Goal: Task Accomplishment & Management: Use online tool/utility

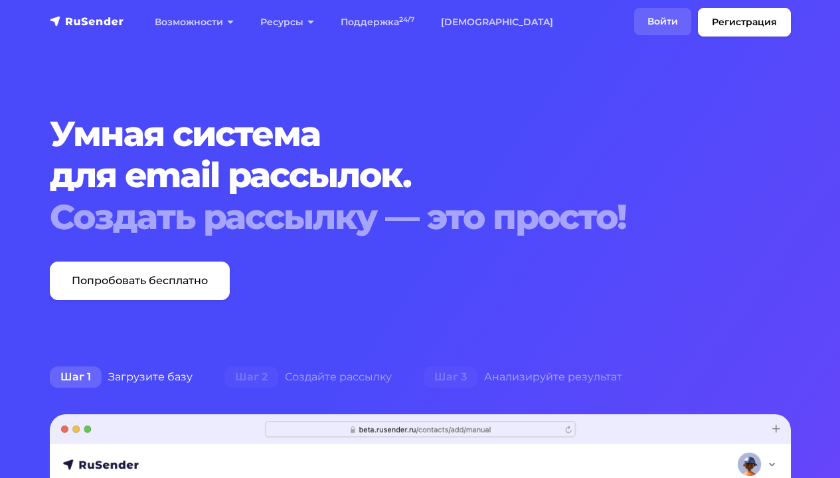
click at [666, 23] on link "Войти" at bounding box center [662, 21] width 57 height 27
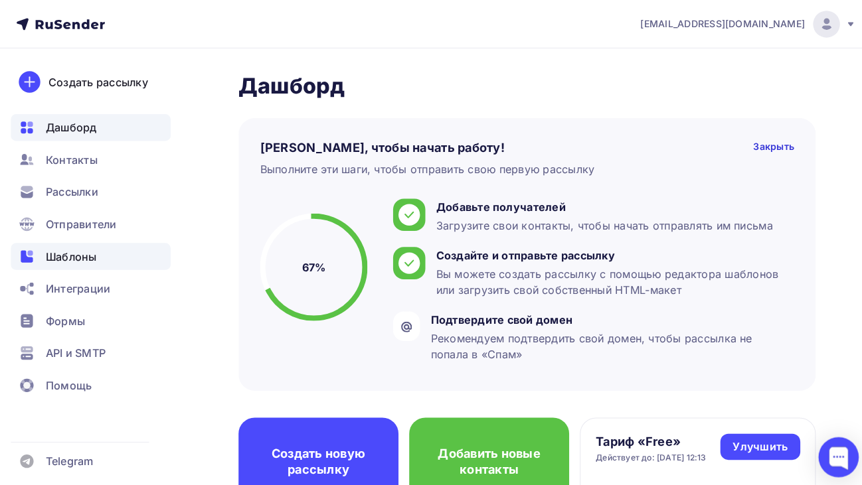
click at [72, 250] on span "Шаблоны" at bounding box center [70, 254] width 50 height 16
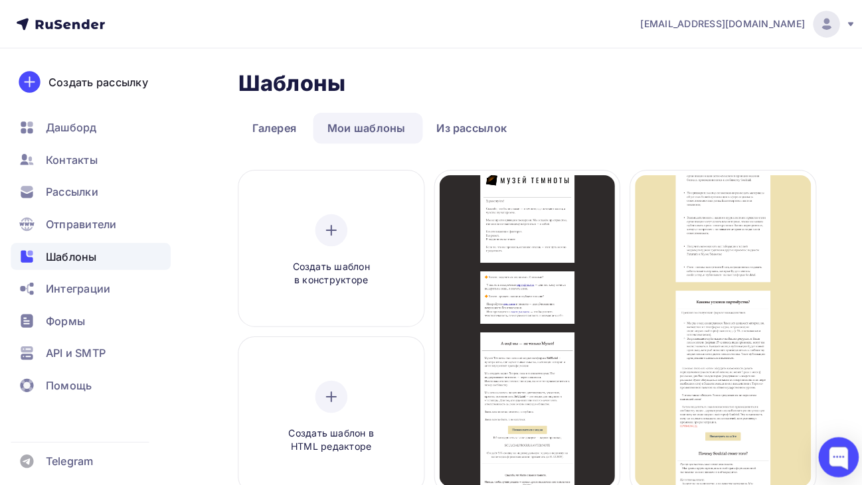
scroll to position [86, 0]
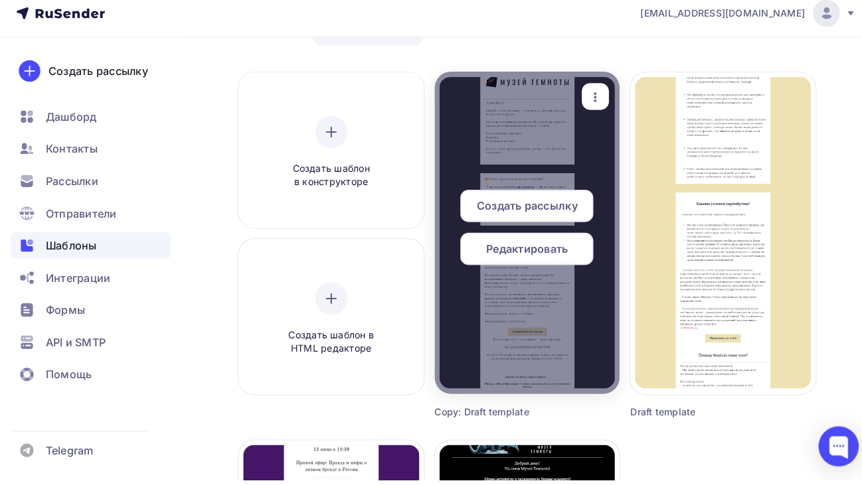
click at [558, 340] on div at bounding box center [520, 241] width 183 height 319
click at [547, 251] on span "Редактировать" at bounding box center [521, 257] width 81 height 16
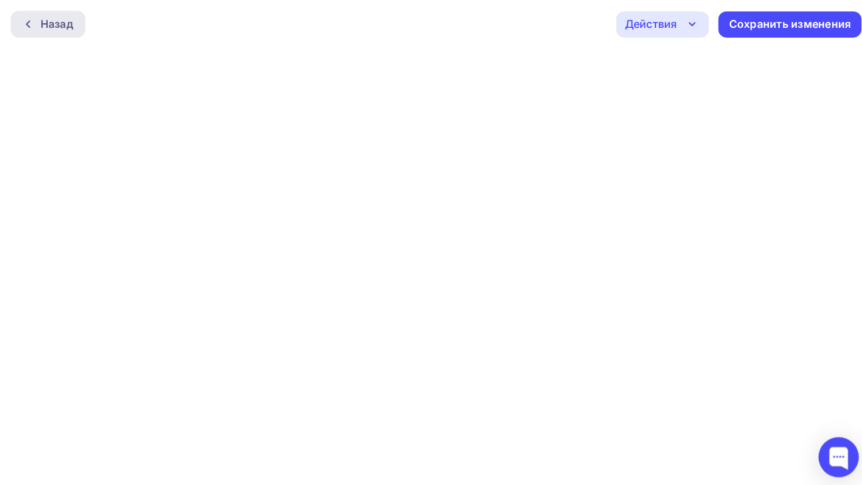
click at [42, 23] on div "Назад" at bounding box center [56, 24] width 33 height 16
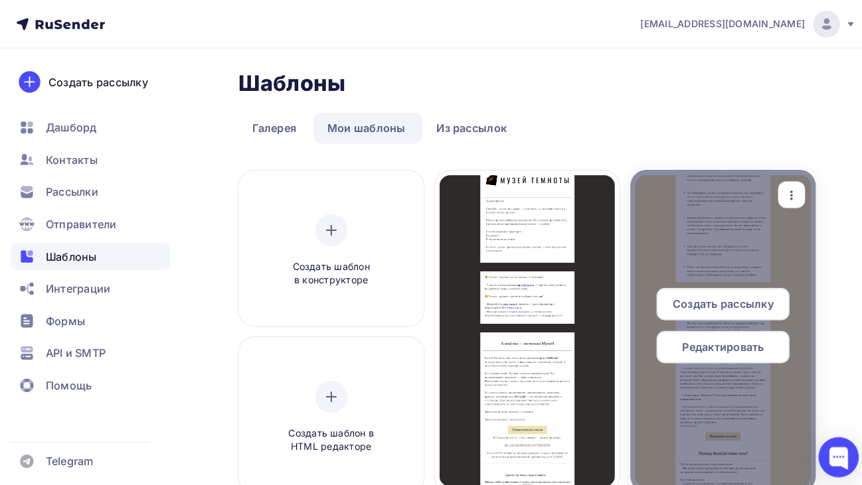
click at [707, 335] on span "Редактировать" at bounding box center [714, 343] width 81 height 16
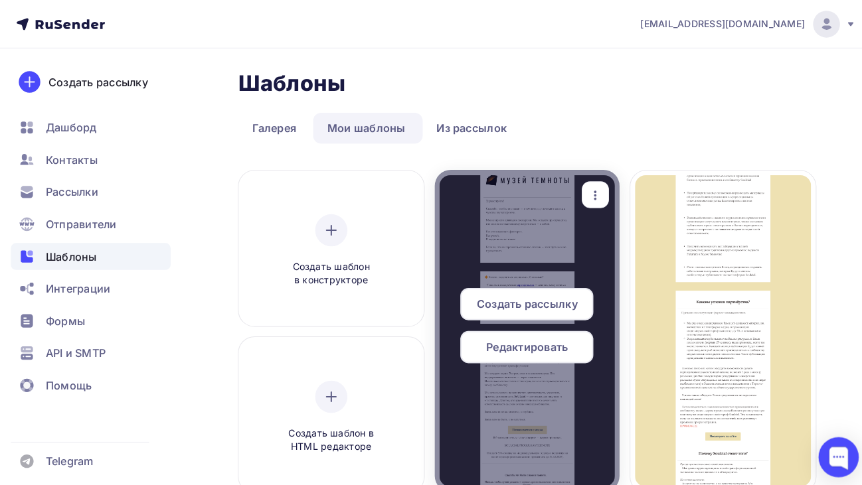
click at [522, 346] on span "Редактировать" at bounding box center [521, 343] width 81 height 16
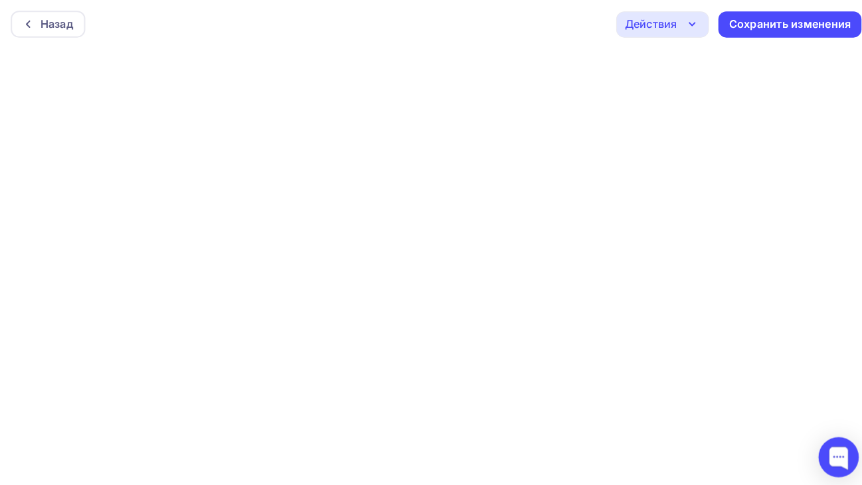
scroll to position [3, 0]
